Goal: Book appointment/travel/reservation

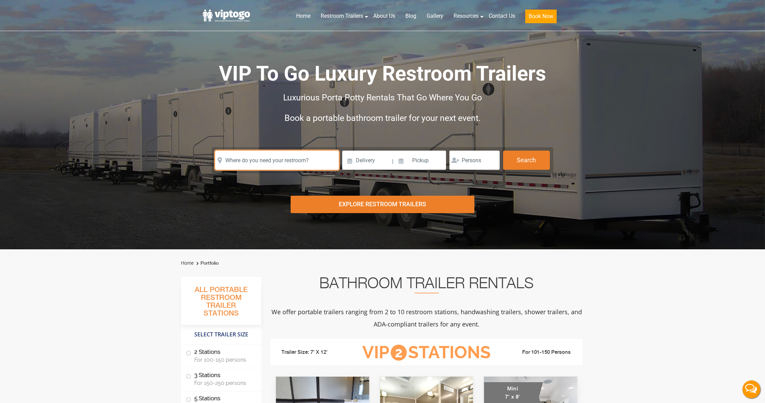
click at [285, 159] on input "text" at bounding box center [277, 160] width 124 height 19
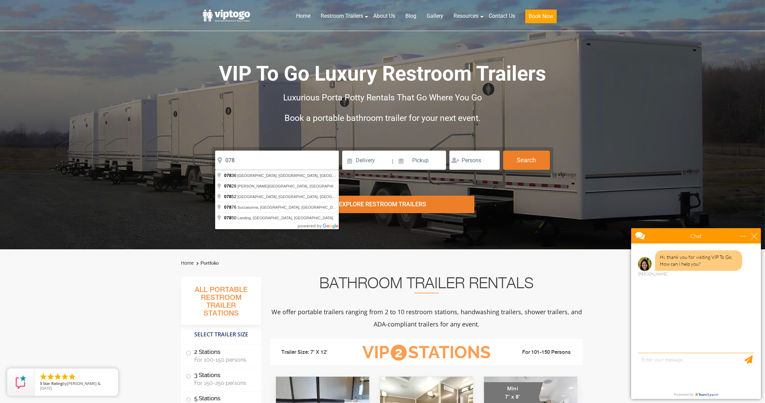
type input "[GEOGRAPHIC_DATA], [GEOGRAPHIC_DATA] 07836, [GEOGRAPHIC_DATA]"
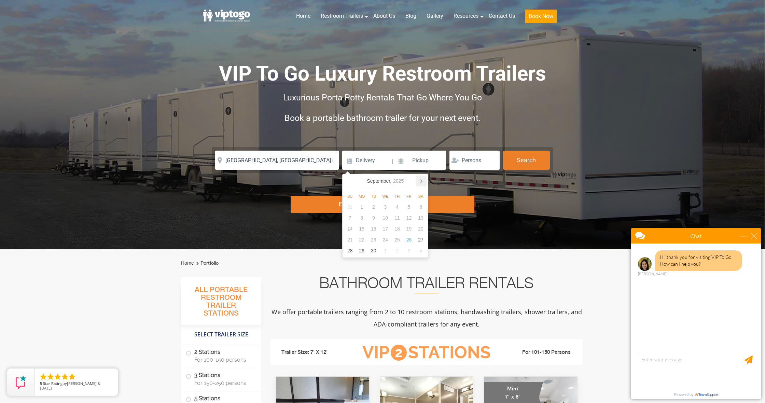
click at [422, 181] on icon at bounding box center [421, 181] width 11 height 11
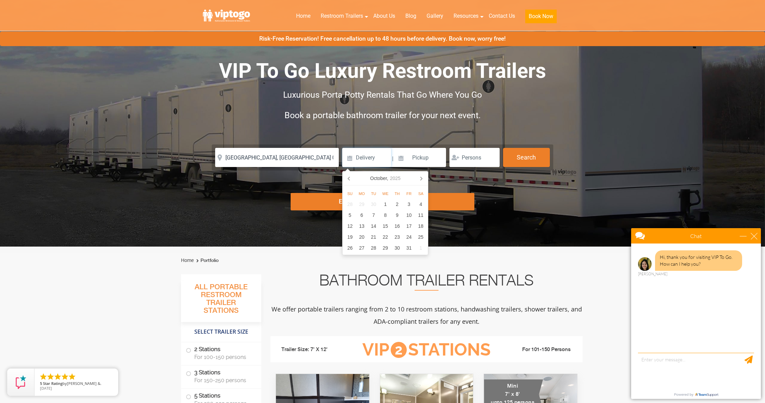
scroll to position [6, 0]
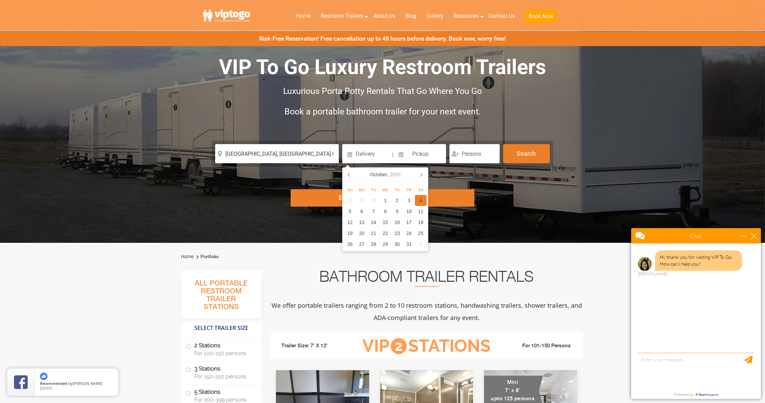
click at [416, 201] on div "4" at bounding box center [421, 200] width 12 height 11
type input "[DATE]"
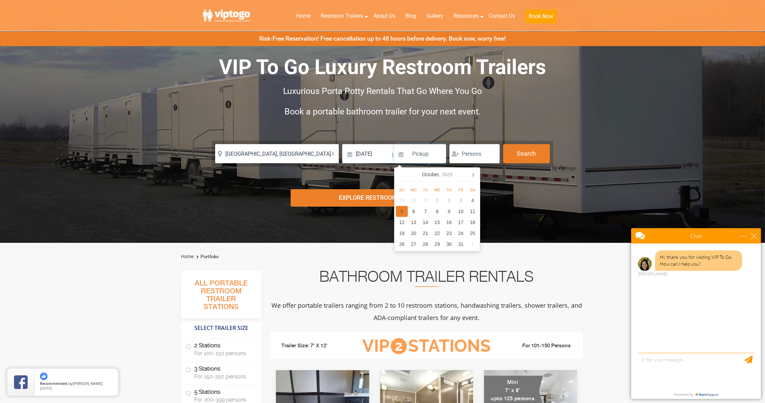
click at [404, 211] on div "5" at bounding box center [402, 211] width 12 height 11
type input "[DATE]"
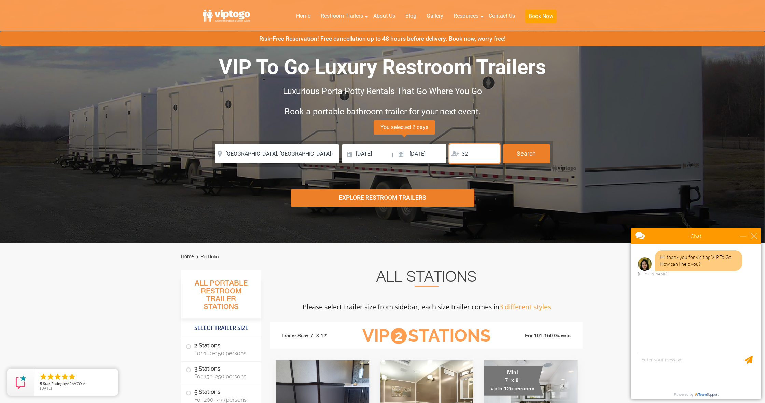
click at [492, 153] on input "32" at bounding box center [475, 153] width 50 height 19
click at [492, 153] on input "33" at bounding box center [475, 153] width 50 height 19
type input "53"
click at [492, 153] on input "53" at bounding box center [475, 153] width 50 height 19
click at [525, 156] on button "Search" at bounding box center [526, 153] width 47 height 18
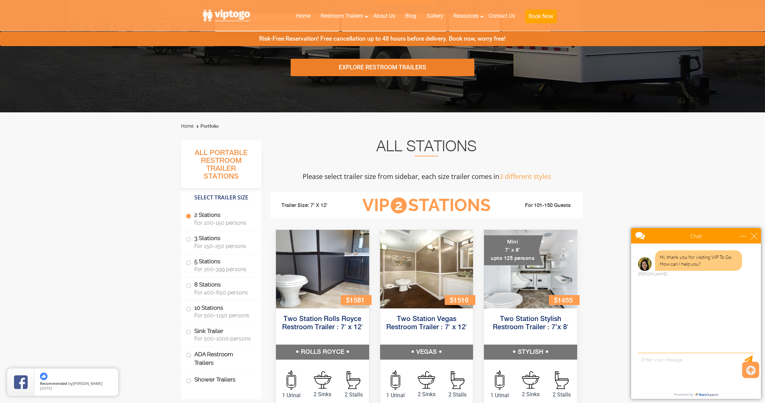
scroll to position [137, 0]
